Goal: Task Accomplishment & Management: Use online tool/utility

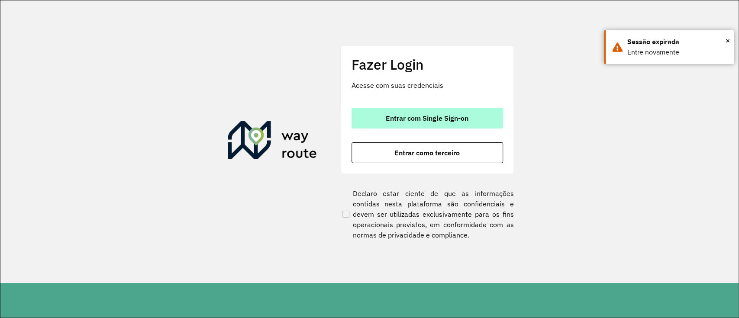
click at [388, 117] on span "Entrar com Single Sign-on" at bounding box center [427, 118] width 83 height 7
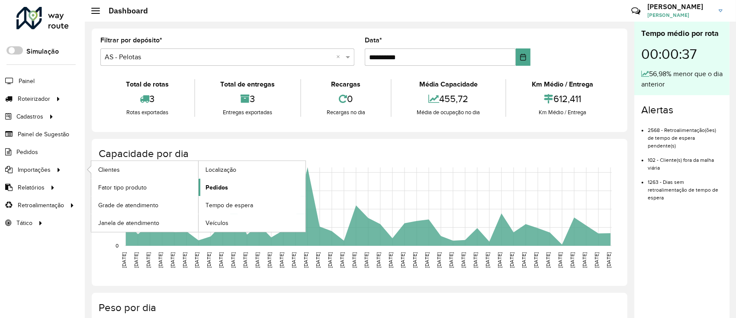
click at [225, 186] on span "Pedidos" at bounding box center [217, 187] width 23 height 9
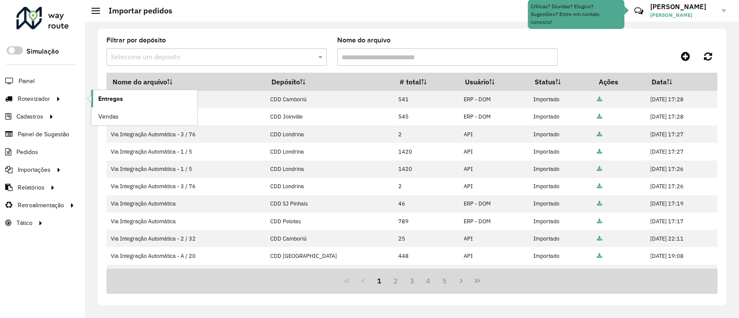
click at [125, 100] on link "Entregas" at bounding box center [144, 98] width 106 height 17
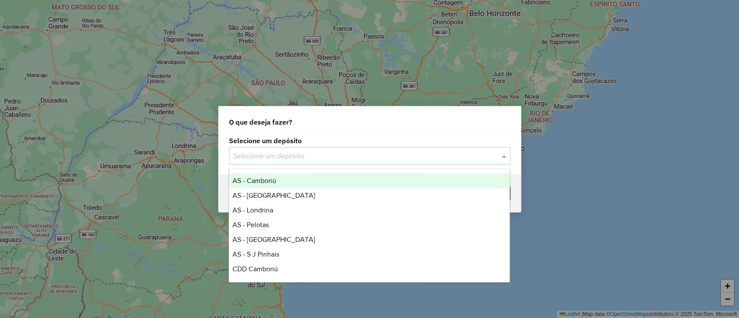
click at [284, 152] on input "text" at bounding box center [360, 156] width 255 height 10
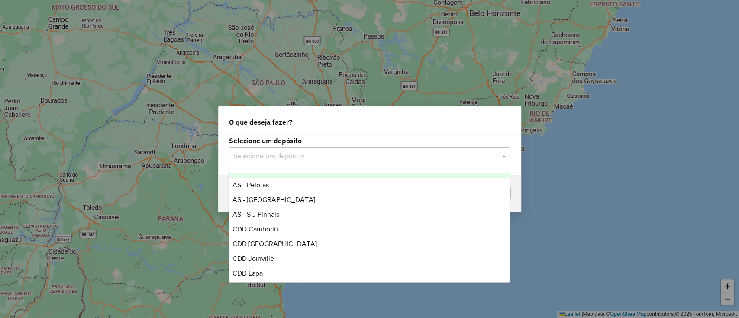
scroll to position [58, 0]
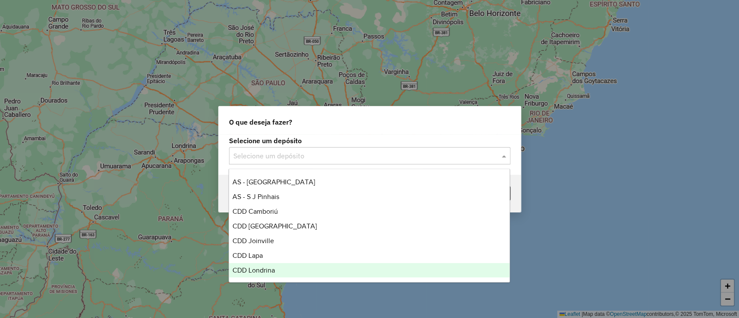
click at [248, 268] on span "CDD Londrina" at bounding box center [253, 270] width 42 height 7
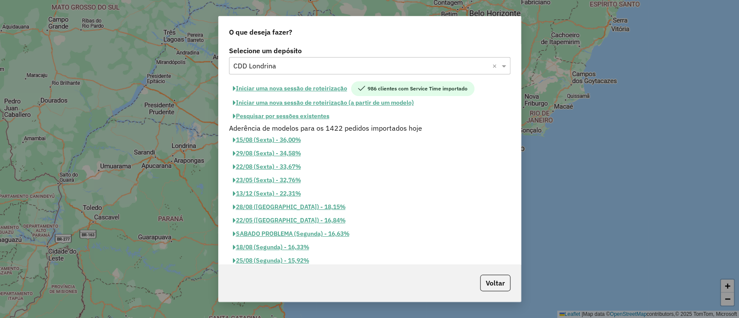
click at [298, 81] on button "Iniciar uma nova sessão de roteirização" at bounding box center [290, 88] width 122 height 15
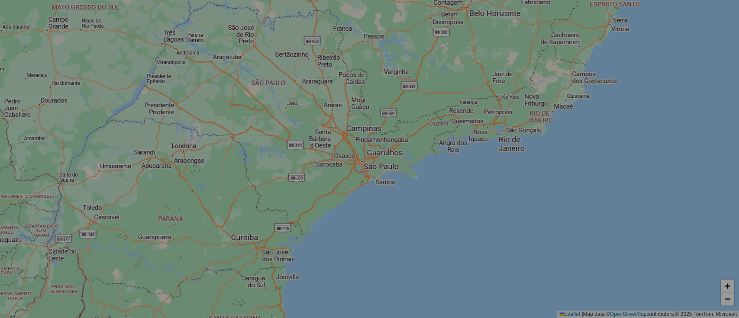
select select "*"
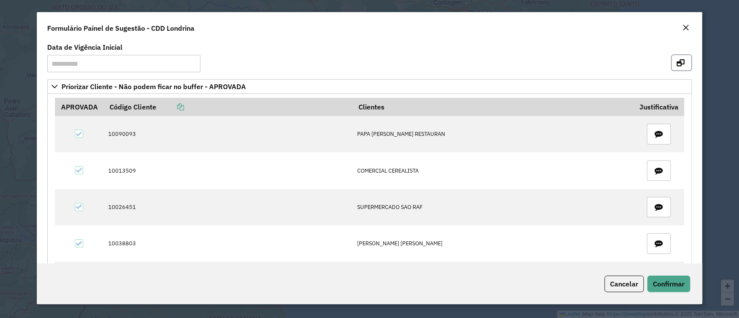
click at [681, 64] on icon "button" at bounding box center [680, 62] width 8 height 7
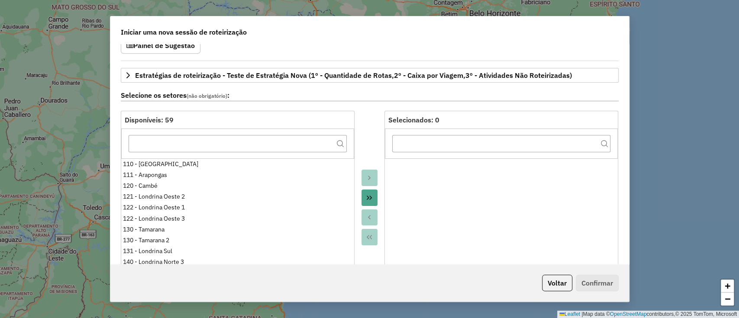
click at [367, 196] on icon "Move All to Target" at bounding box center [369, 198] width 5 height 4
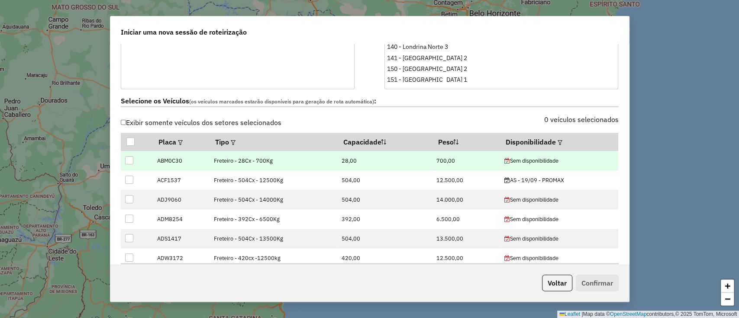
scroll to position [288, 0]
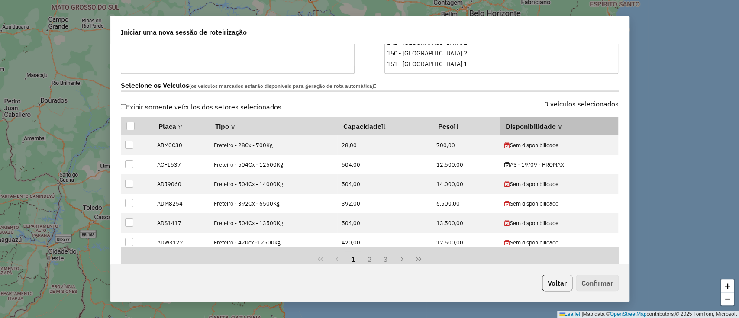
click at [558, 122] on div at bounding box center [559, 126] width 6 height 10
click at [552, 129] on th "Disponibilidade" at bounding box center [558, 126] width 119 height 18
click at [557, 127] on em at bounding box center [559, 127] width 5 height 5
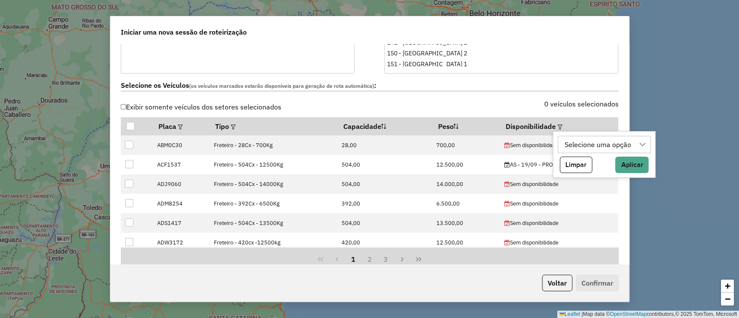
click at [592, 143] on div "Selecione uma opção" at bounding box center [597, 144] width 73 height 16
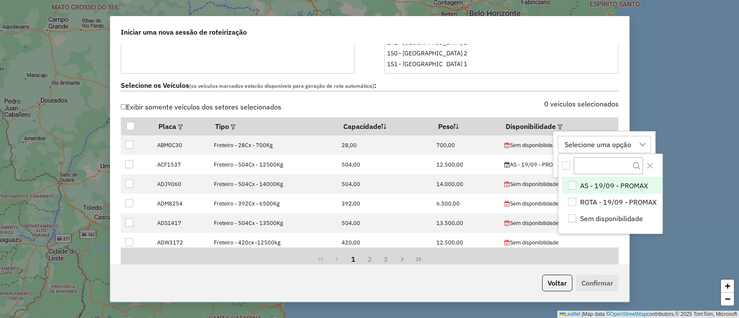
scroll to position [6, 39]
click at [595, 203] on span "ROTA - 19/09 - PROMAX" at bounding box center [618, 202] width 77 height 10
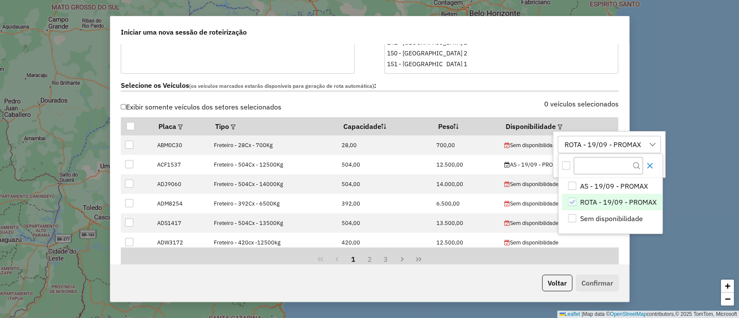
click at [646, 168] on icon "Close" at bounding box center [649, 165] width 7 height 7
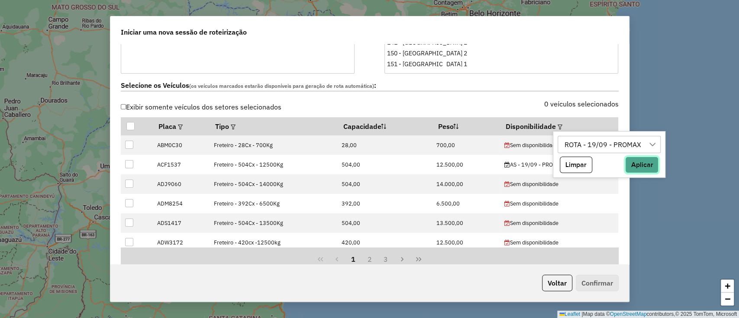
click at [646, 166] on button "Aplicar" at bounding box center [641, 165] width 33 height 16
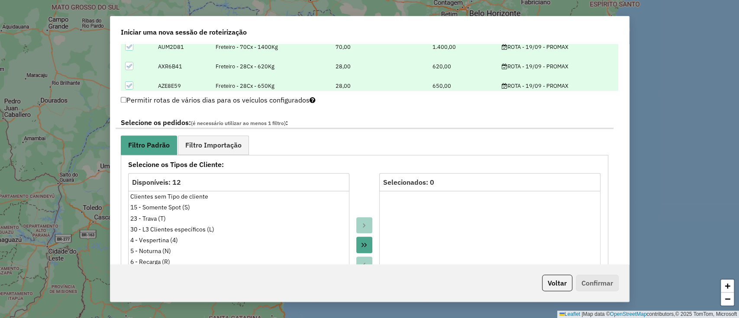
scroll to position [461, 0]
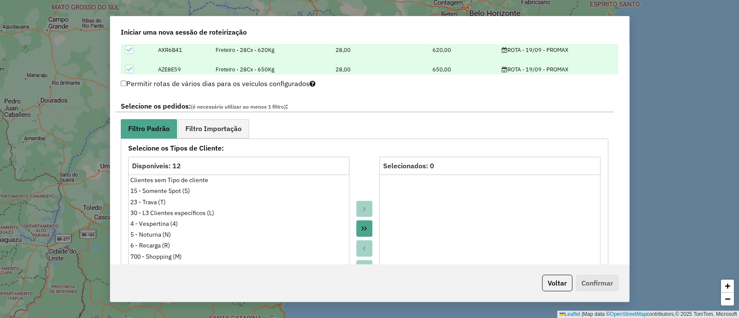
click at [361, 223] on button "Move All to Target" at bounding box center [364, 228] width 16 height 16
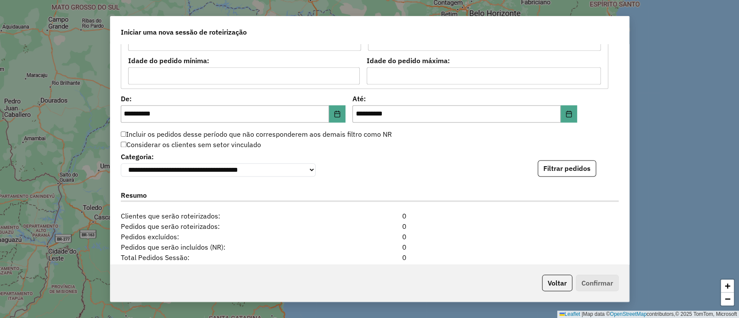
scroll to position [865, 0]
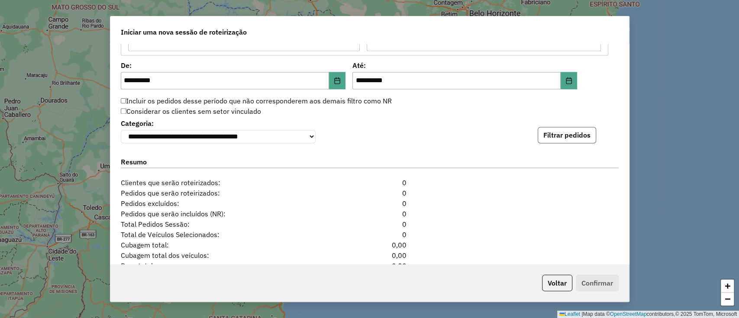
click at [562, 141] on button "Filtrar pedidos" at bounding box center [566, 135] width 58 height 16
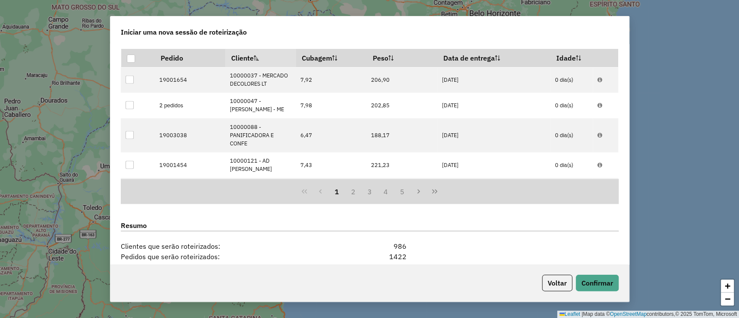
scroll to position [1129, 0]
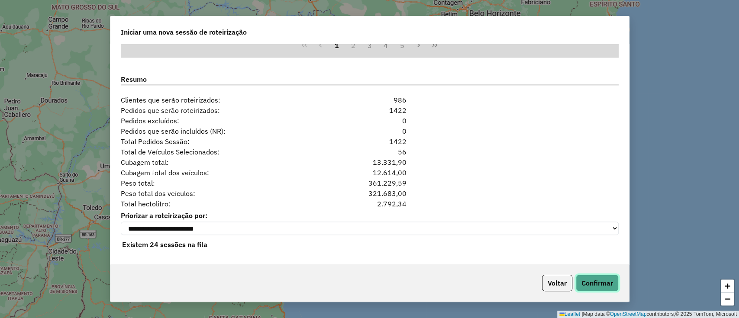
click at [608, 279] on button "Confirmar" at bounding box center [597, 283] width 43 height 16
click at [592, 279] on button "Confirmar" at bounding box center [597, 283] width 43 height 16
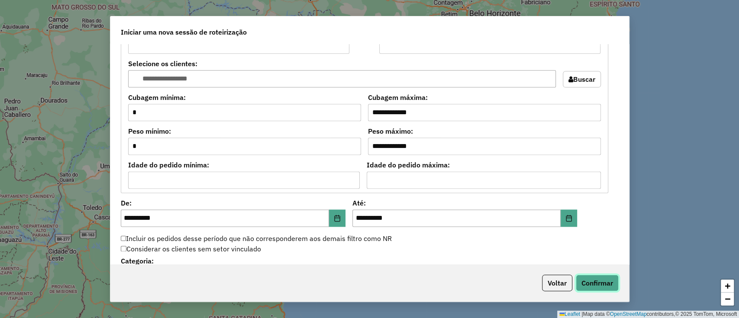
scroll to position [725, 0]
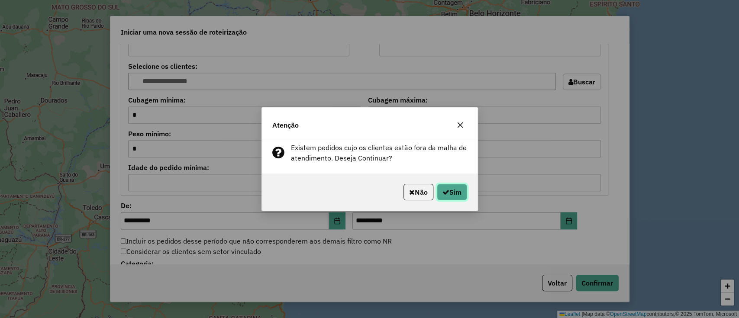
click at [442, 195] on icon "button" at bounding box center [445, 192] width 7 height 7
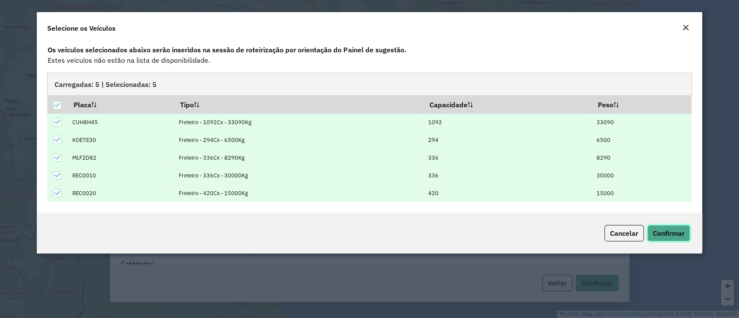
click at [681, 230] on span "Confirmar" at bounding box center [669, 233] width 32 height 9
